Goal: Obtain resource: Download file/media

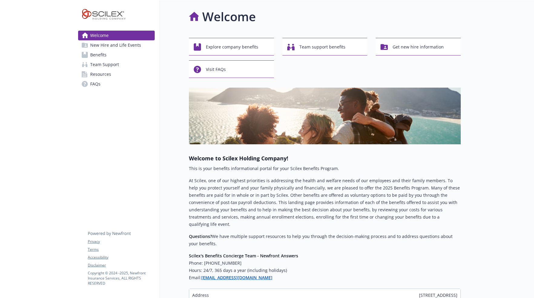
click at [104, 75] on span "Resources" at bounding box center [100, 74] width 21 height 10
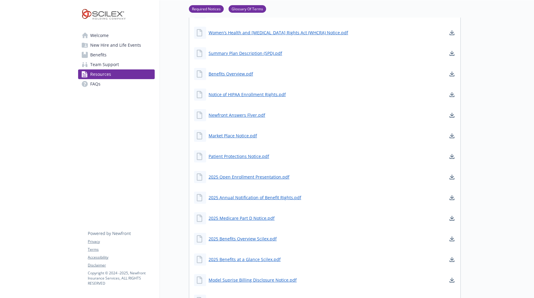
scroll to position [242, 0]
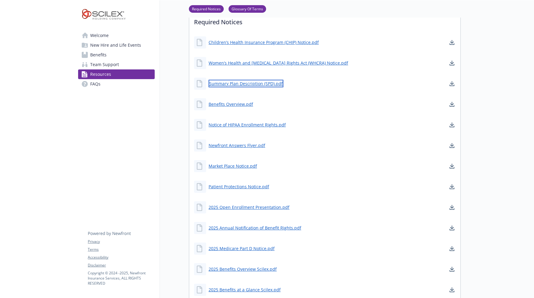
click at [234, 83] on link "Summary Plan Description (SPD).pdf" at bounding box center [246, 84] width 75 height 8
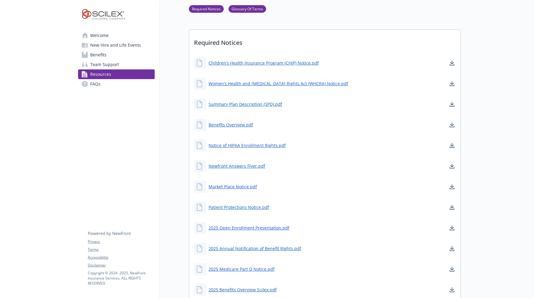
scroll to position [212, 0]
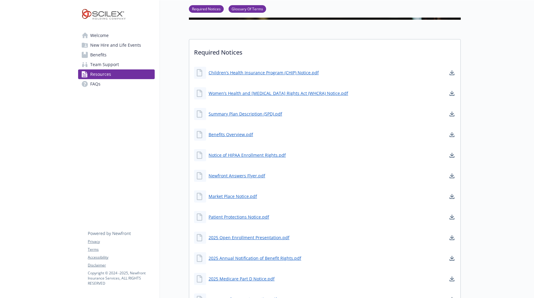
drag, startPoint x: 303, startPoint y: 35, endPoint x: 297, endPoint y: 36, distance: 6.1
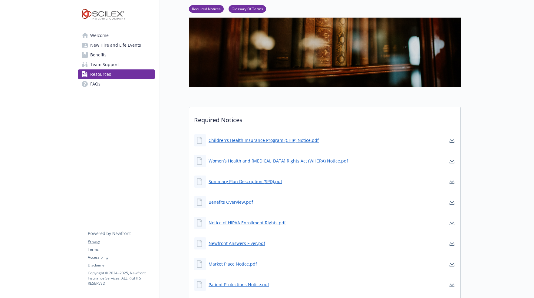
scroll to position [0, 0]
